Goal: Transaction & Acquisition: Purchase product/service

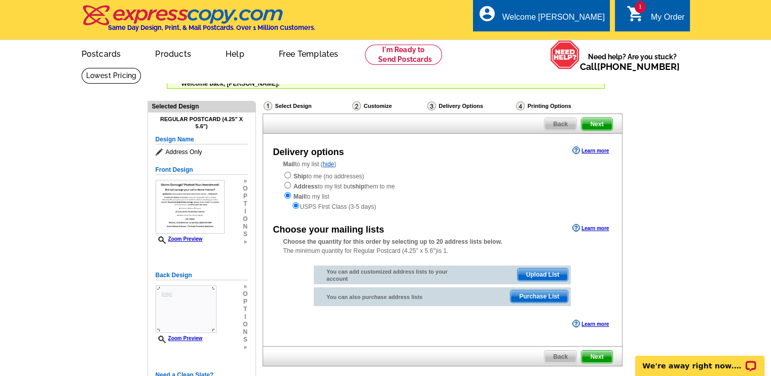
click at [535, 274] on span "Upload List" at bounding box center [542, 275] width 50 height 12
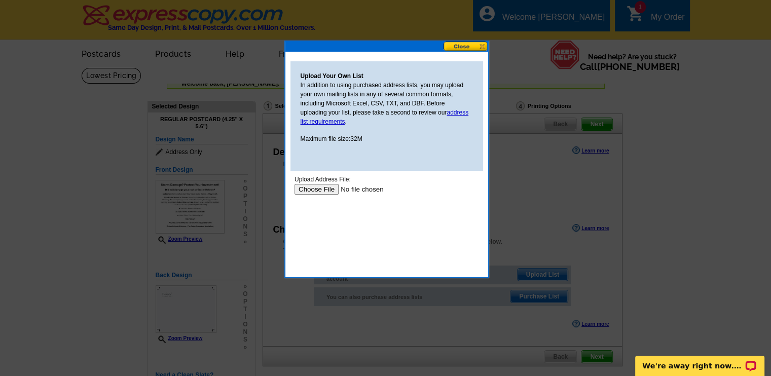
click at [394, 145] on div "Upload Your Own List In addition to using purchased address lists, you may uplo…" at bounding box center [386, 115] width 193 height 109
click at [407, 157] on div "Upload Your Own List In addition to using purchased address lists, you may uplo…" at bounding box center [386, 115] width 193 height 109
click at [406, 231] on body "Upload Address File: Upload" at bounding box center [386, 220] width 184 height 91
click at [318, 189] on input "file" at bounding box center [358, 189] width 128 height 11
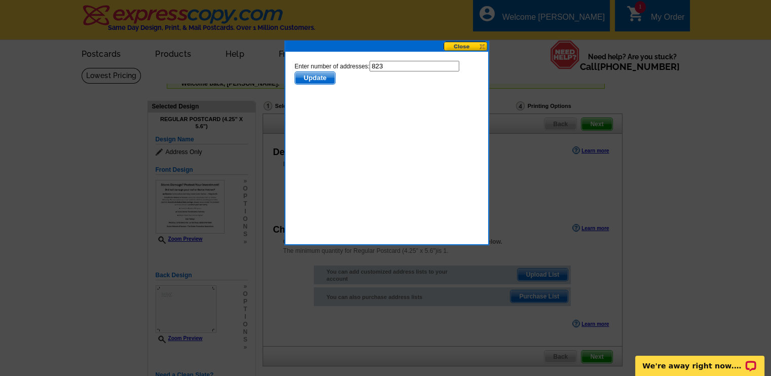
click at [392, 65] on input "823" at bounding box center [414, 66] width 90 height 11
type input "822"
click at [390, 161] on div "Upload Your Own List In addition to using purchased address lists, you may uplo…" at bounding box center [386, 107] width 203 height 111
click at [312, 79] on span "Update" at bounding box center [314, 78] width 40 height 12
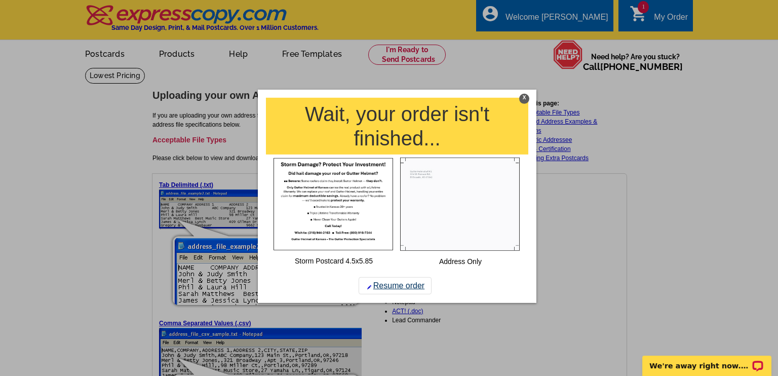
click at [401, 286] on link "Resume order" at bounding box center [395, 285] width 73 height 17
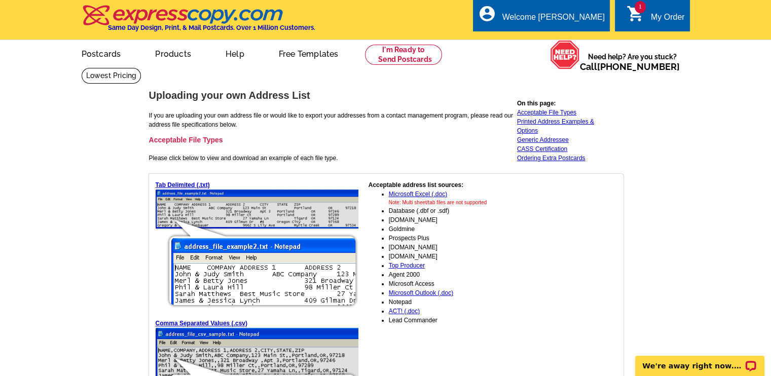
drag, startPoint x: 409, startPoint y: 193, endPoint x: 384, endPoint y: 174, distance: 32.2
click at [384, 174] on div "Tab Delimited (.txt) Comma Separated Values (.csv) Microsoft Excel (.xls) Accep…" at bounding box center [385, 371] width 475 height 396
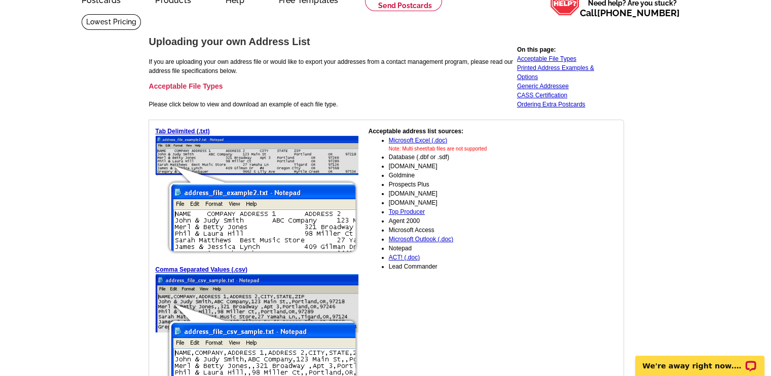
scroll to position [101, 0]
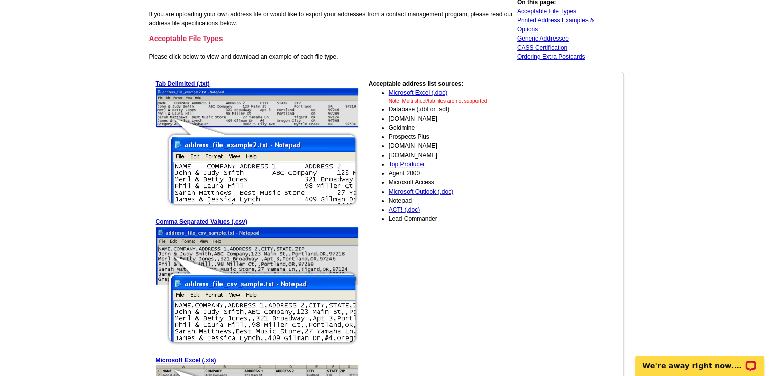
drag, startPoint x: 405, startPoint y: 93, endPoint x: 156, endPoint y: 174, distance: 262.1
click at [156, 176] on img at bounding box center [257, 148] width 203 height 120
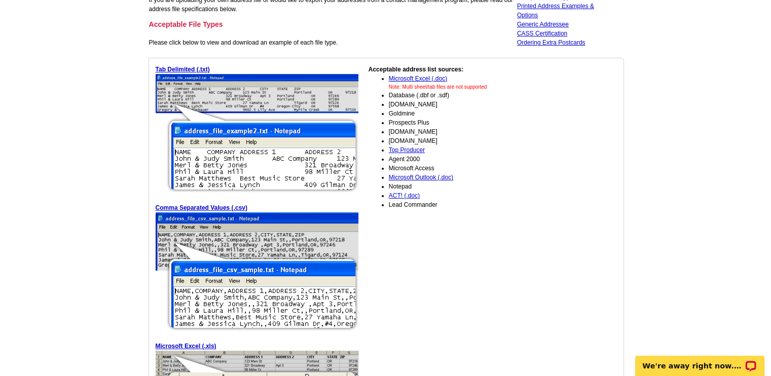
scroll to position [0, 0]
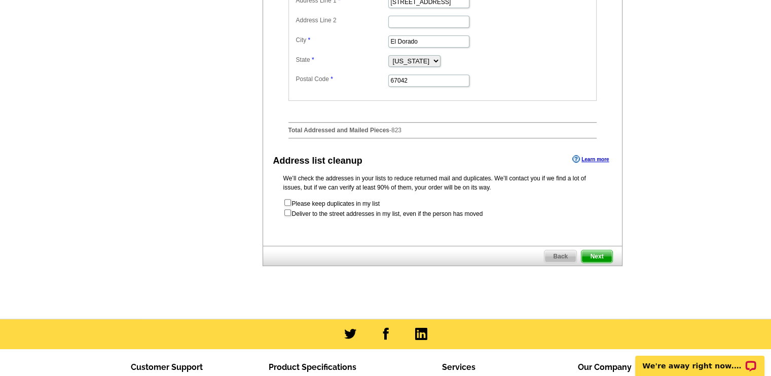
scroll to position [421, 0]
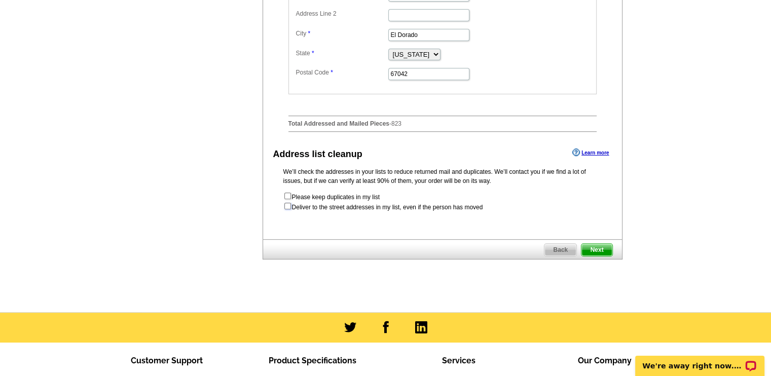
click at [288, 207] on input "checkbox" at bounding box center [287, 206] width 7 height 7
checkbox input "true"
radio input "true"
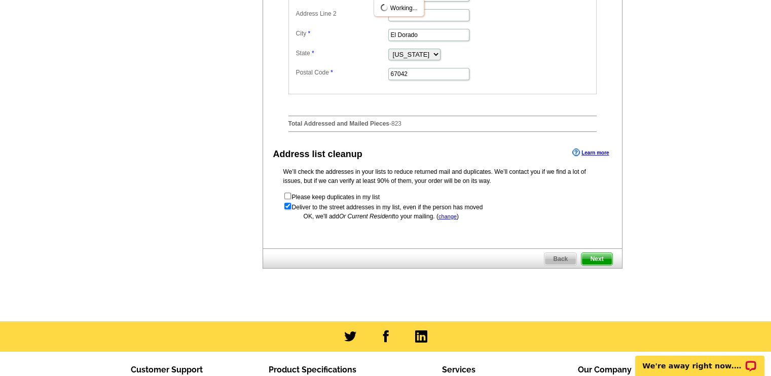
scroll to position [0, 0]
click at [598, 152] on link "Learn more" at bounding box center [590, 152] width 36 height 8
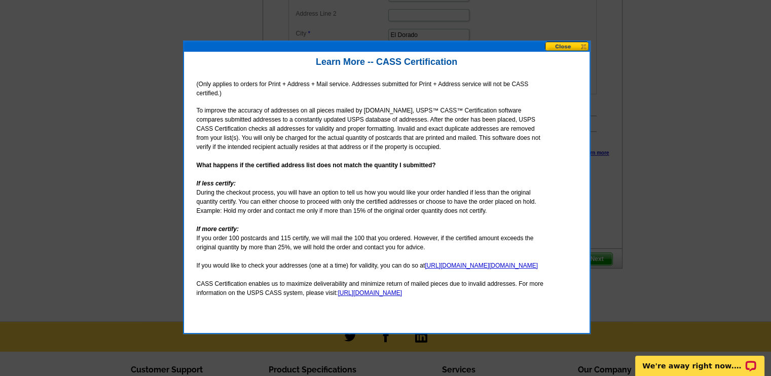
click at [295, 229] on div "(Only applies to orders for Print + Address + Mail service. Addresses submitted…" at bounding box center [370, 150] width 363 height 157
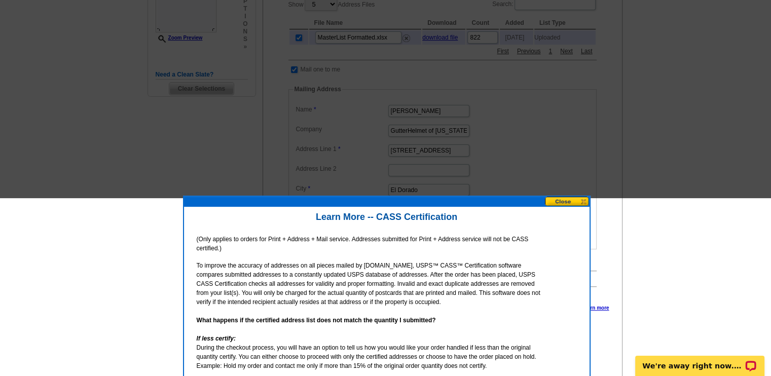
scroll to position [370, 0]
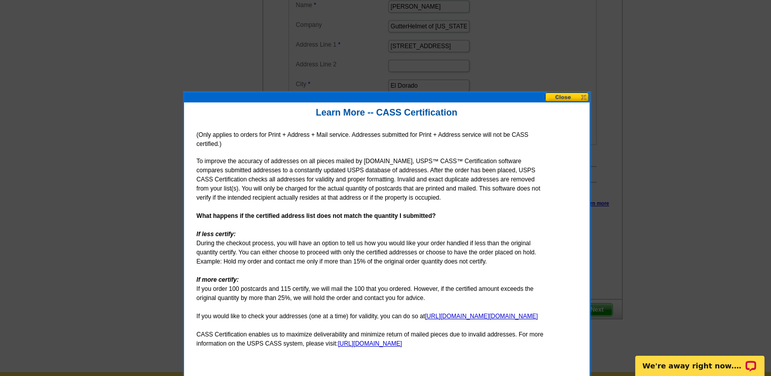
click at [564, 97] on button at bounding box center [567, 97] width 45 height 10
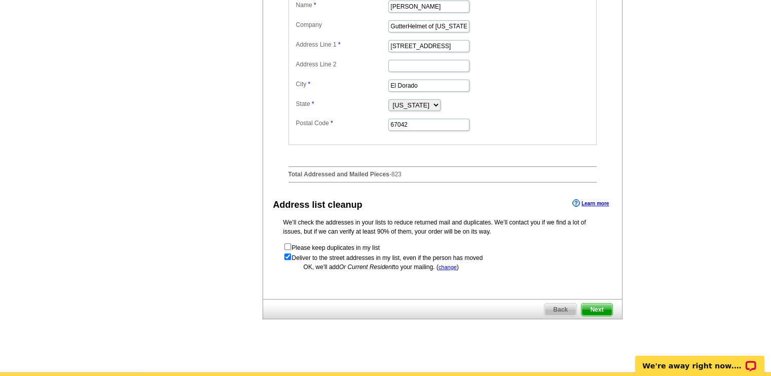
click at [208, 167] on div "Need Help? call 800-260-5887, chat with support, or have our designers make som…" at bounding box center [385, 30] width 486 height 665
click at [247, 178] on div "Need Help? call 800-260-5887, chat with support, or have our designers make som…" at bounding box center [385, 30] width 486 height 665
click at [263, 181] on div "Choose your mailing lists Learn more Choose the quantity for this order by sele…" at bounding box center [442, 9] width 359 height 361
click at [254, 183] on div "Need Help? call 800-260-5887, chat with support, or have our designers make som…" at bounding box center [385, 30] width 486 height 665
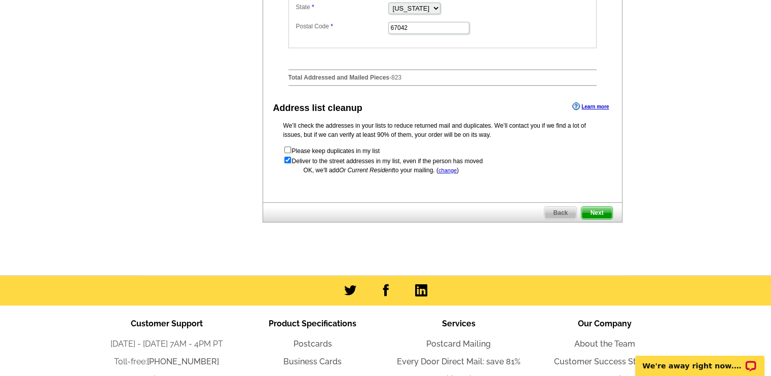
scroll to position [471, 0]
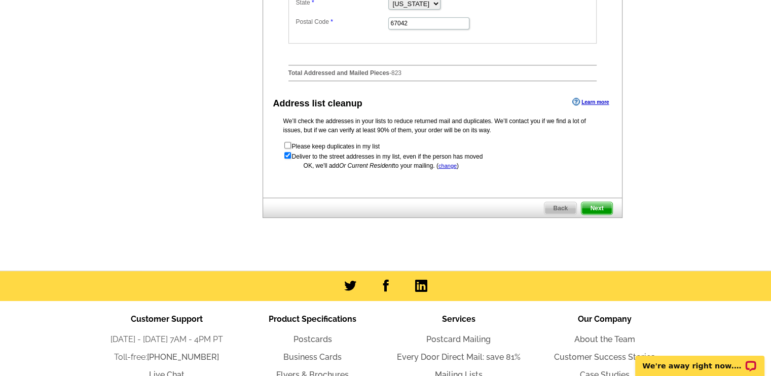
click at [600, 208] on span "Next" at bounding box center [596, 208] width 30 height 12
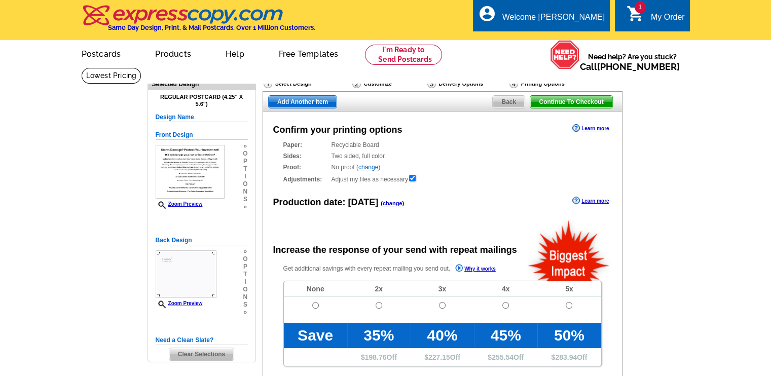
radio input "false"
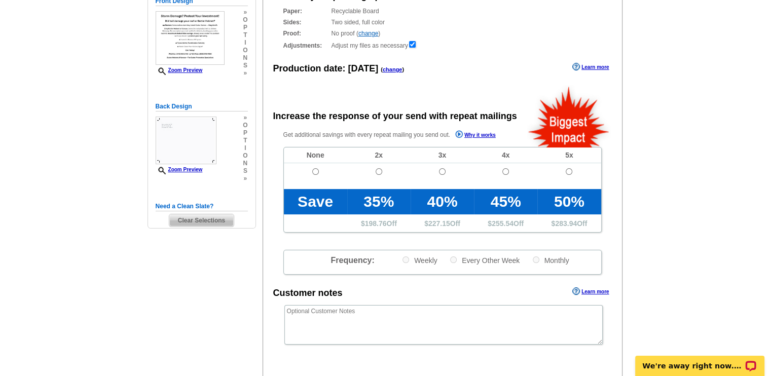
scroll to position [152, 0]
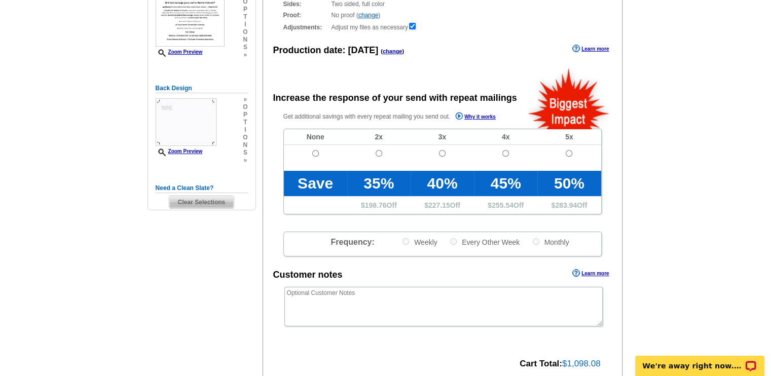
click at [442, 81] on div "Confirm your printing options Learn more Paper: Recyclable Board Select a diffe…" at bounding box center [442, 176] width 360 height 434
click at [316, 154] on input "radio" at bounding box center [315, 153] width 7 height 7
radio input "true"
click at [304, 80] on div "Confirm your printing options Learn more Paper: Recyclable Board Select a diffe…" at bounding box center [442, 176] width 360 height 434
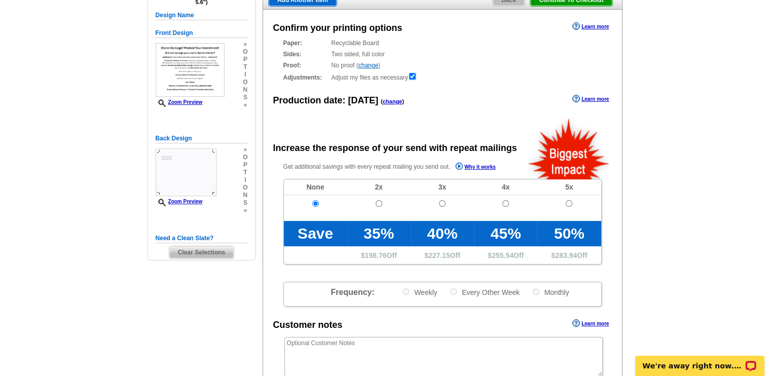
scroll to position [101, 0]
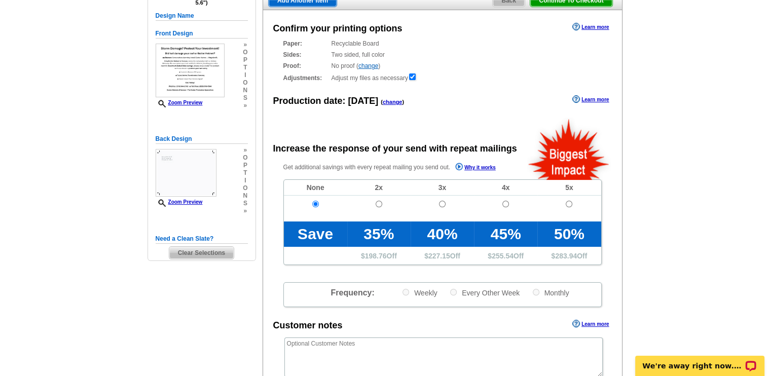
click at [599, 100] on link "Learn more" at bounding box center [590, 99] width 36 height 8
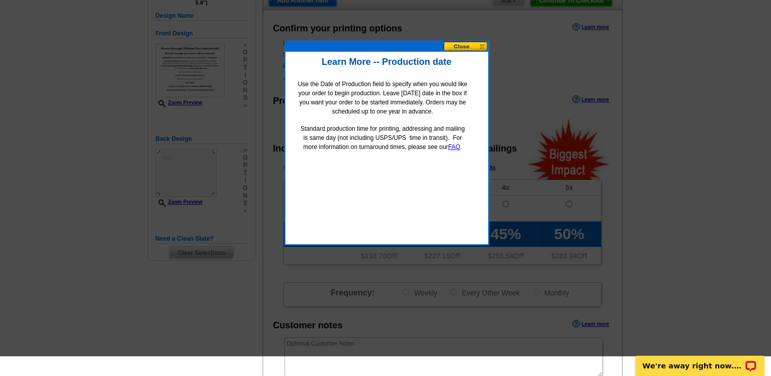
scroll to position [51, 0]
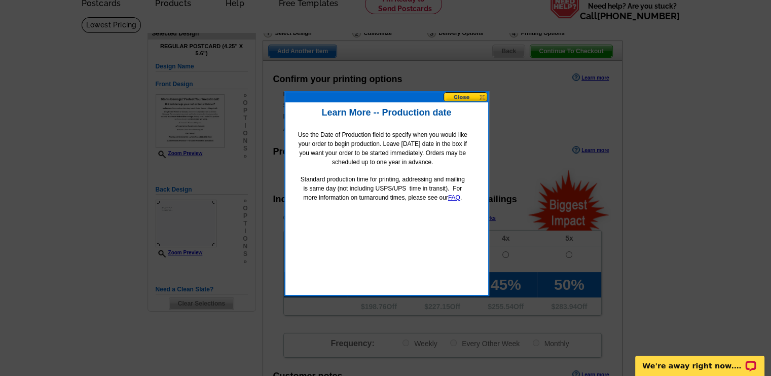
click at [385, 214] on div "Use the Date of Production field to specify when you would like your order to b…" at bounding box center [382, 201] width 184 height 157
click at [463, 97] on button at bounding box center [465, 97] width 45 height 10
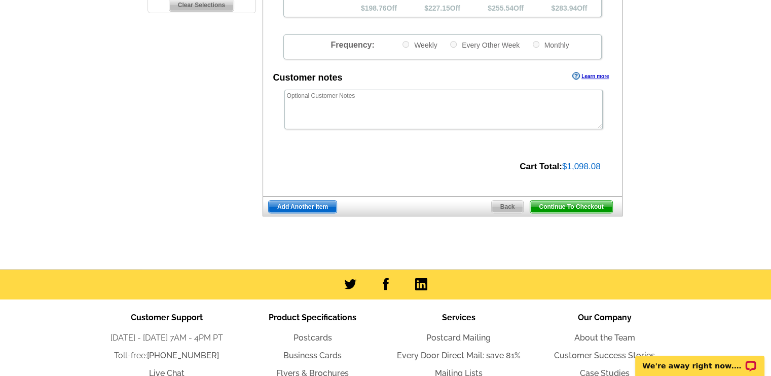
scroll to position [355, 0]
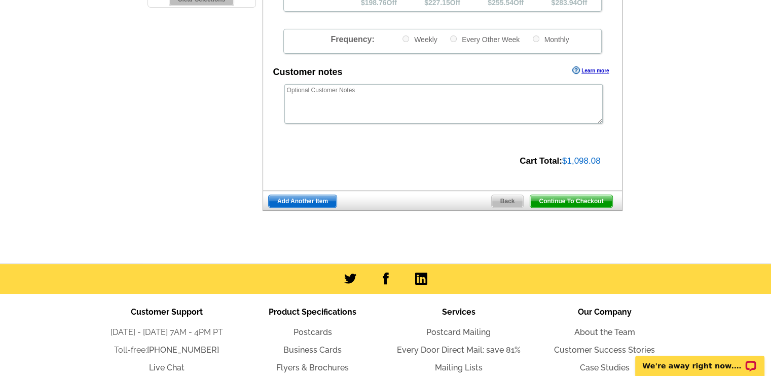
click at [569, 200] on span "Continue To Checkout" at bounding box center [571, 201] width 82 height 12
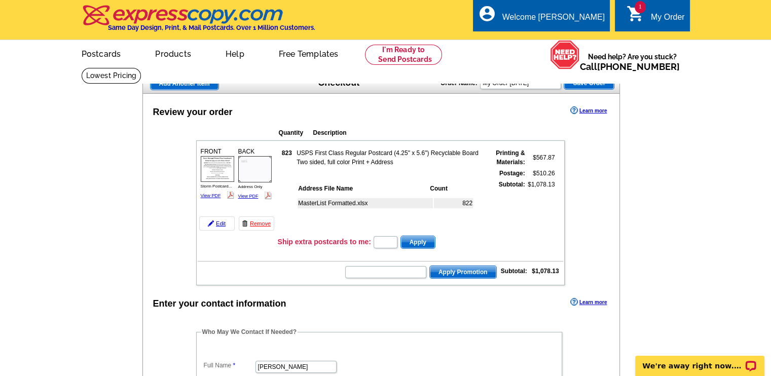
drag, startPoint x: 400, startPoint y: 117, endPoint x: 168, endPoint y: 190, distance: 243.3
click at [369, 271] on input "text" at bounding box center [385, 272] width 81 height 12
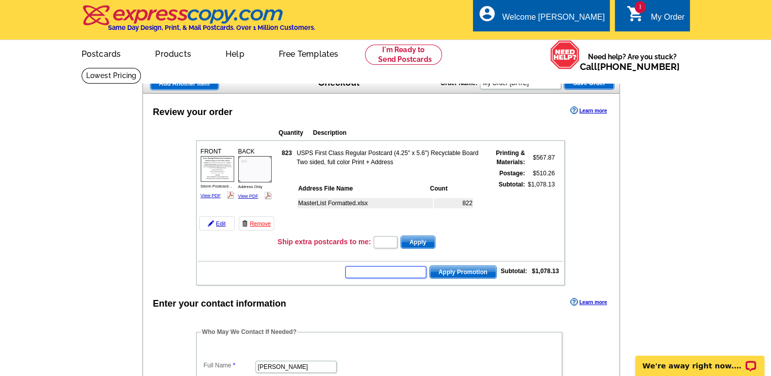
paste input "HURRY40"
type input "HURRY40"
click at [458, 271] on span "Apply Promotion" at bounding box center [463, 272] width 66 height 12
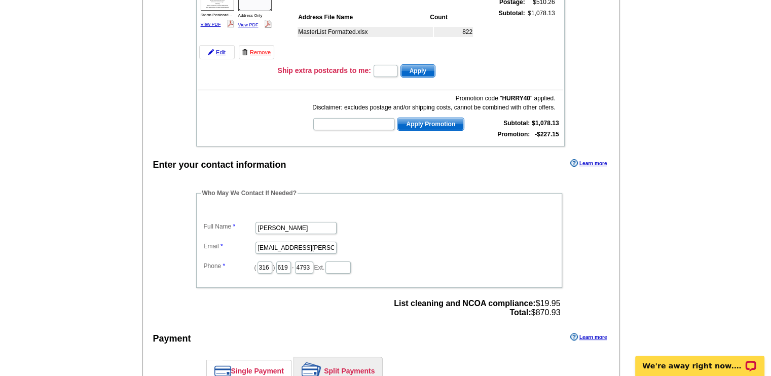
scroll to position [152, 0]
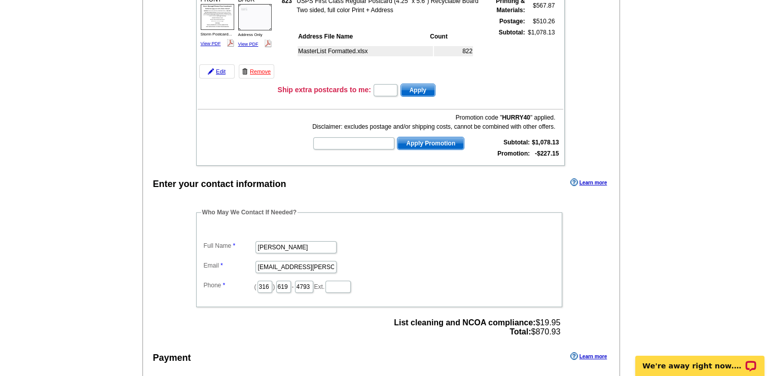
click at [330, 170] on div "Review your order Learn more Quantity Description FRONT 823" at bounding box center [381, 357] width 478 height 830
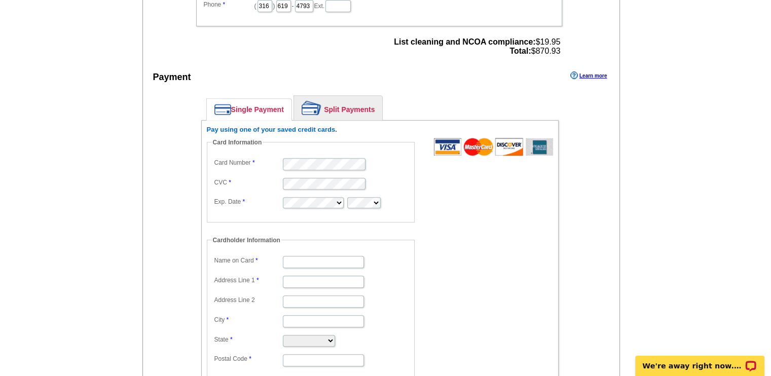
scroll to position [456, 0]
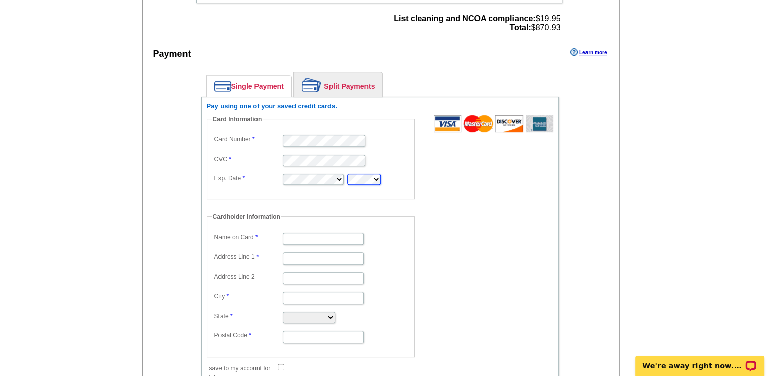
type input "Steve Guiot"
click at [152, 126] on div "Enter your contact information Learn more Who May We Contact If Needed? Full Na…" at bounding box center [381, 170] width 477 height 596
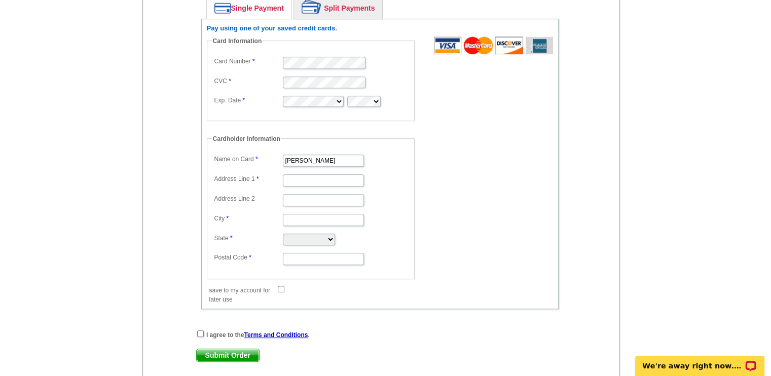
scroll to position [608, 0]
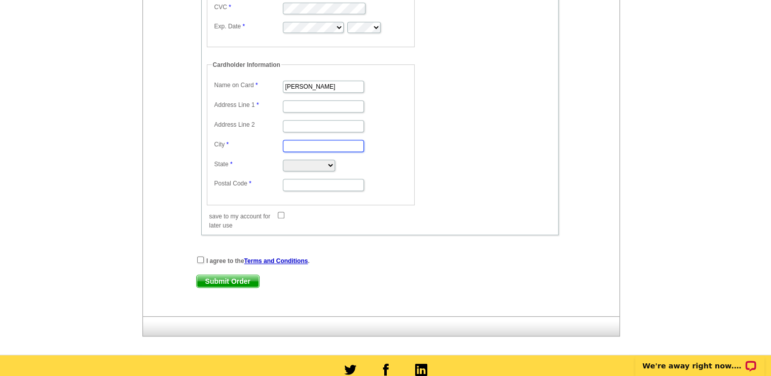
click at [299, 140] on input "City" at bounding box center [323, 146] width 81 height 12
click at [295, 100] on input "Address Line 1" at bounding box center [323, 106] width 81 height 12
type input "974 SE Pioneer Rd"
click at [296, 140] on input "City" at bounding box center [323, 146] width 81 height 12
type input "El Dorado"
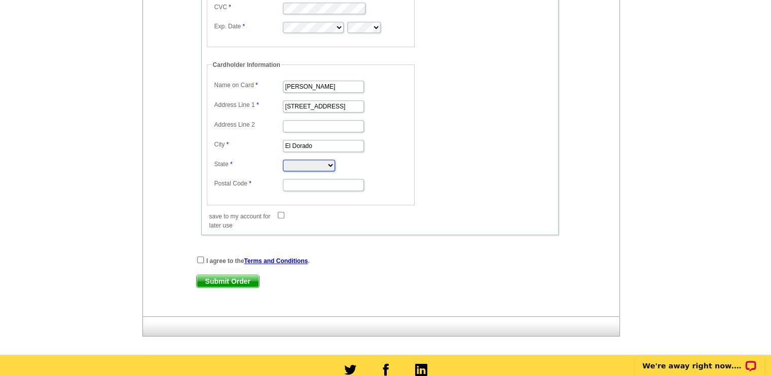
click at [327, 160] on select "Alabama Alaska Arizona Arkansas California Colorado Connecticut District of Col…" at bounding box center [309, 166] width 52 height 12
select select "KS"
click at [283, 160] on select "Alabama Alaska Arizona Arkansas California Colorado Connecticut District of Col…" at bounding box center [309, 166] width 52 height 12
click at [300, 179] on input "Postal Code" at bounding box center [323, 185] width 81 height 12
type input "67042"
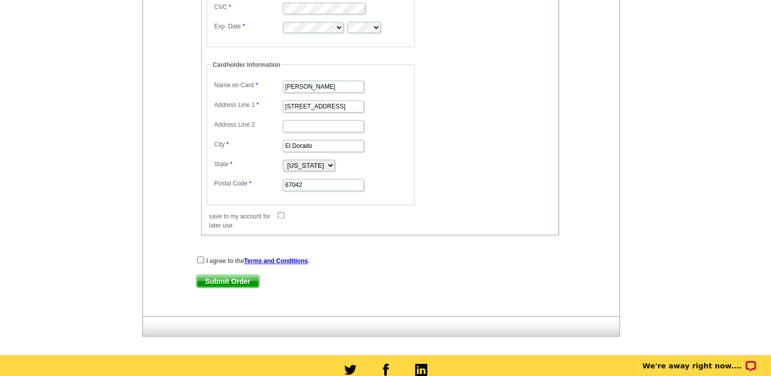
click at [184, 176] on div "Single Payment Split Payments Pay using one of your saved credit cards. Card In…" at bounding box center [380, 80] width 408 height 330
click at [280, 212] on input "save to my account for later use" at bounding box center [281, 215] width 7 height 7
checkbox input "true"
click at [168, 151] on div "Enter your contact information Learn more Who May We Contact If Needed? Full Na…" at bounding box center [381, 18] width 477 height 596
click at [199, 256] on input "checkbox" at bounding box center [200, 259] width 7 height 7
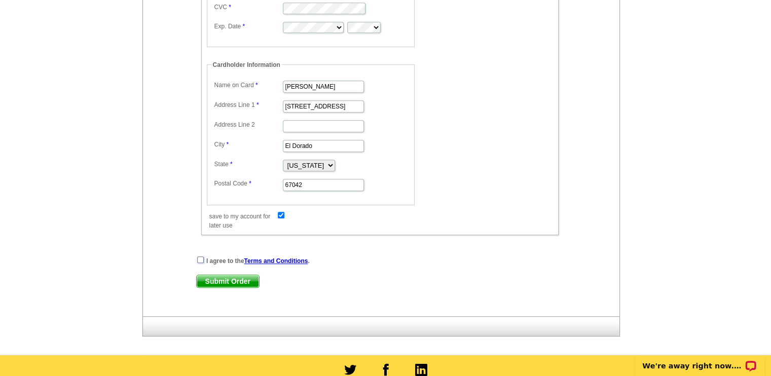
checkbox input "true"
click at [149, 162] on div "Enter your contact information Learn more Who May We Contact If Needed? Full Na…" at bounding box center [381, 18] width 477 height 596
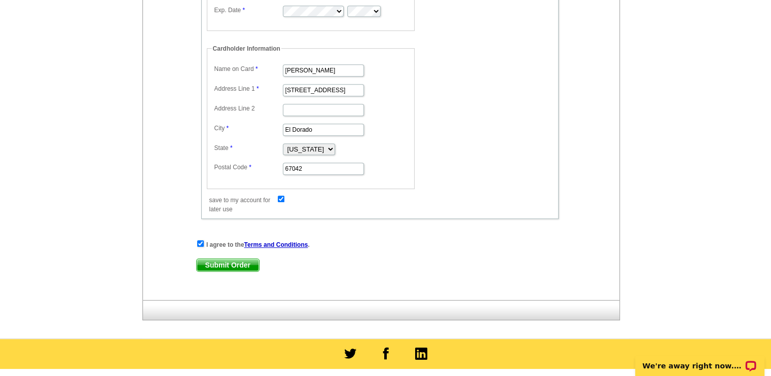
scroll to position [642, 0]
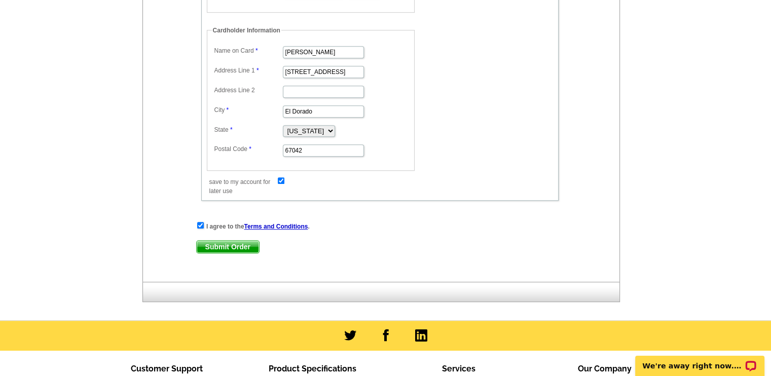
click at [225, 241] on span "Submit Order" at bounding box center [228, 247] width 62 height 12
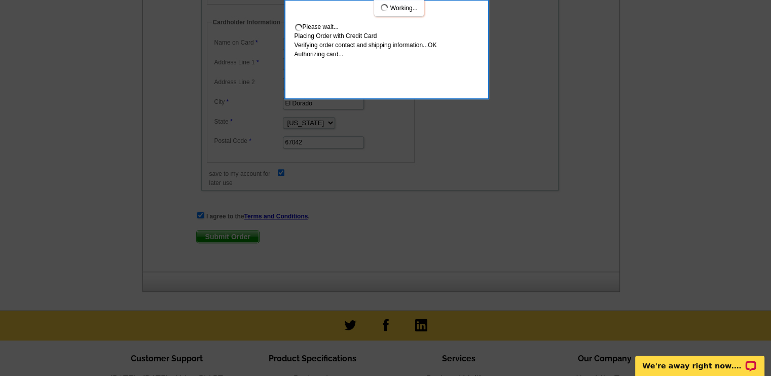
scroll to position [698, 0]
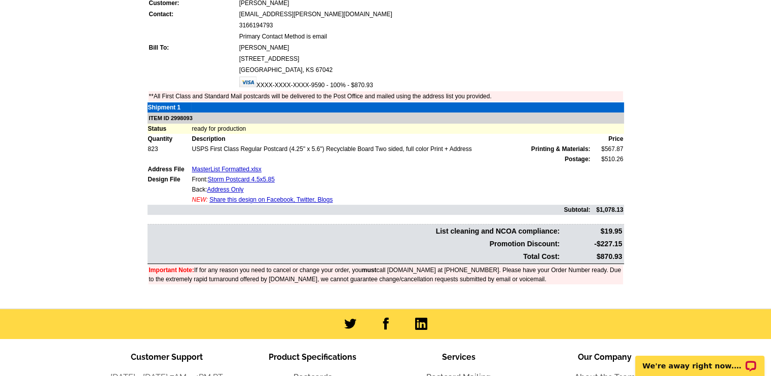
scroll to position [304, 0]
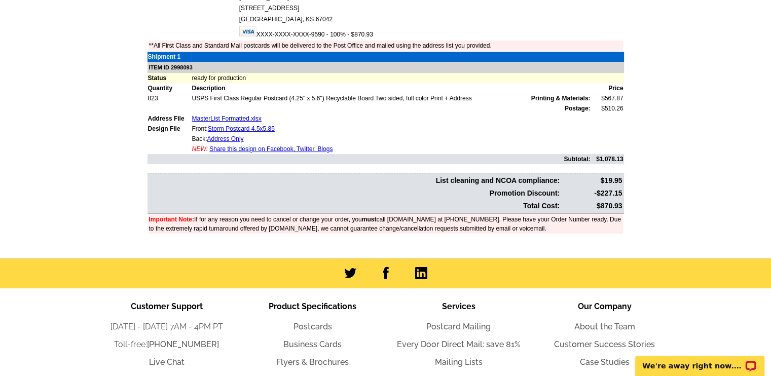
click at [103, 180] on main "Order Number: 1474451 Download Invoice | Print Invoice Order Name My Order 2025…" at bounding box center [385, 85] width 771 height 347
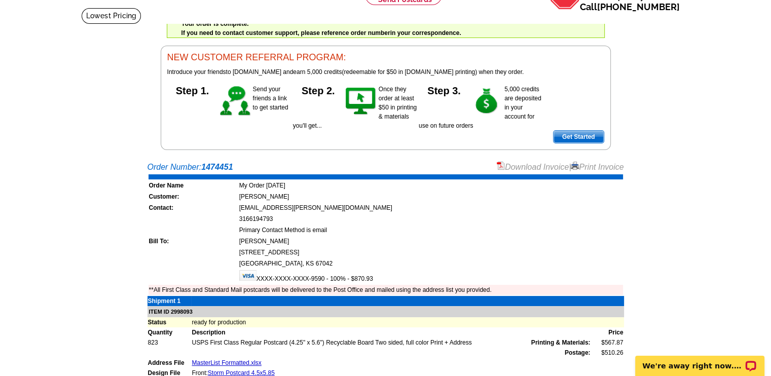
scroll to position [51, 0]
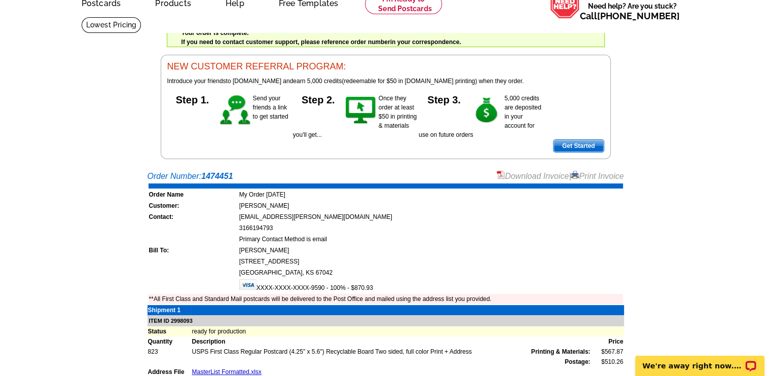
click at [521, 177] on link "Download Invoice" at bounding box center [533, 176] width 72 height 9
